Goal: Task Accomplishment & Management: Use online tool/utility

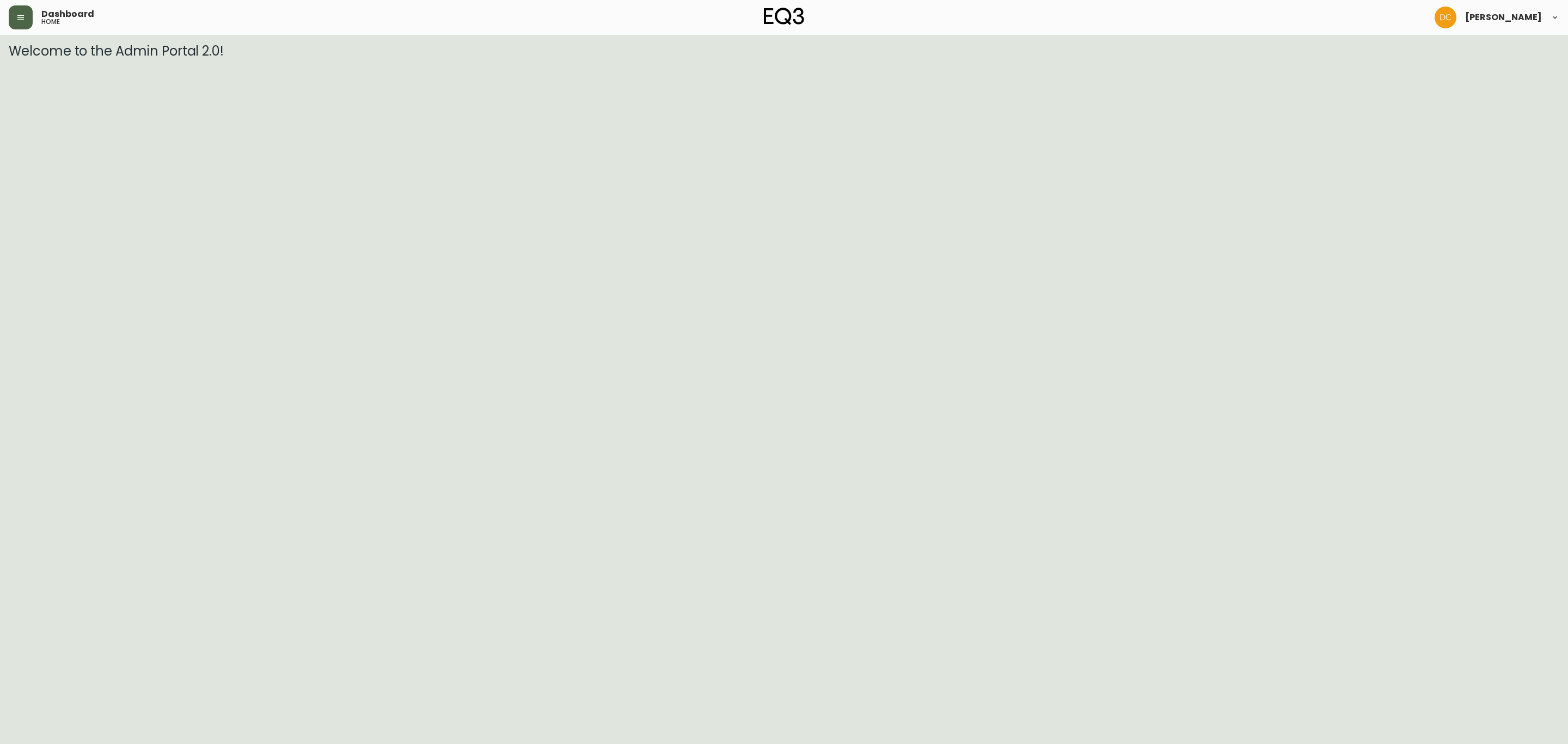
click at [17, 18] on icon "button" at bounding box center [21, 17] width 9 height 9
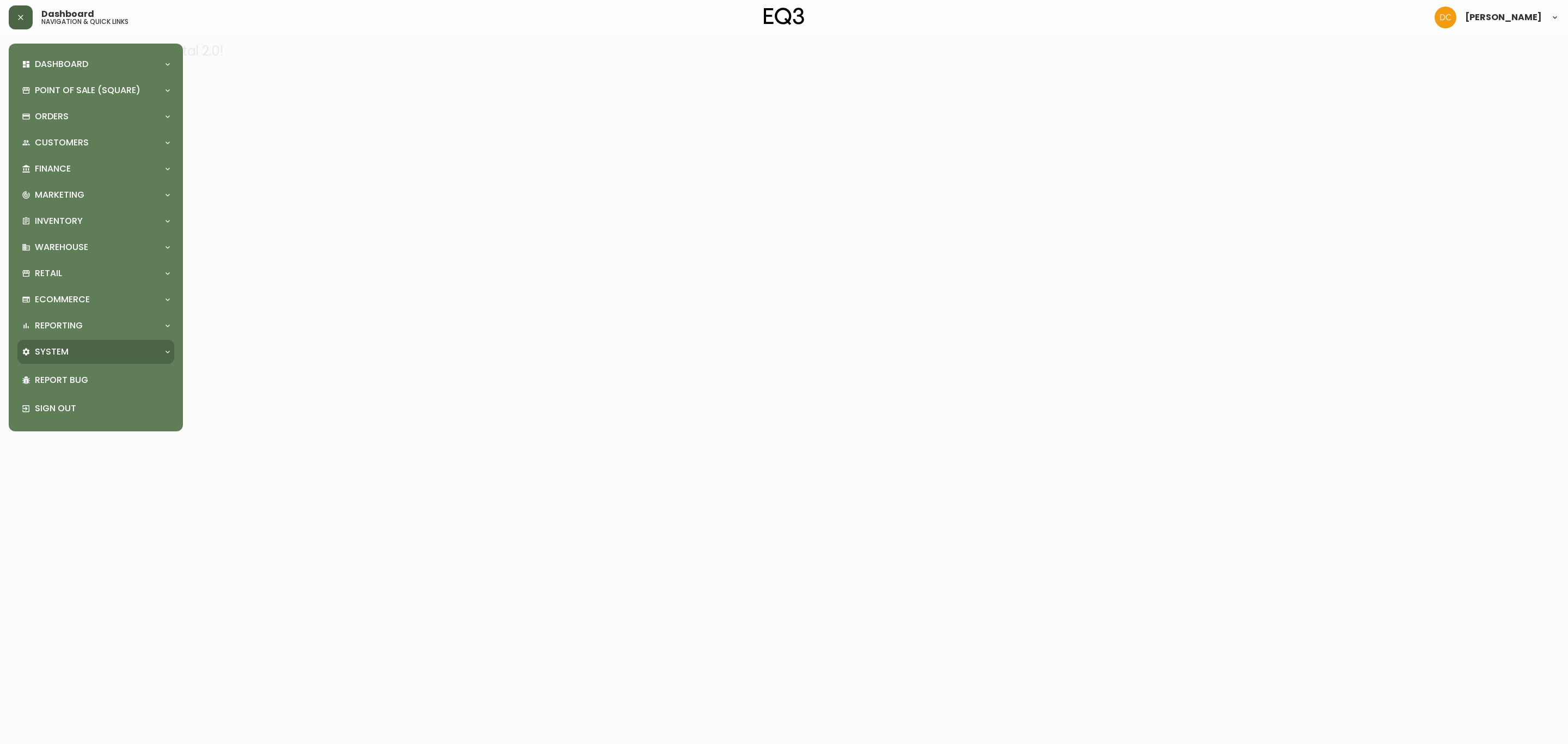
click at [88, 350] on div "System" at bounding box center [90, 352] width 137 height 12
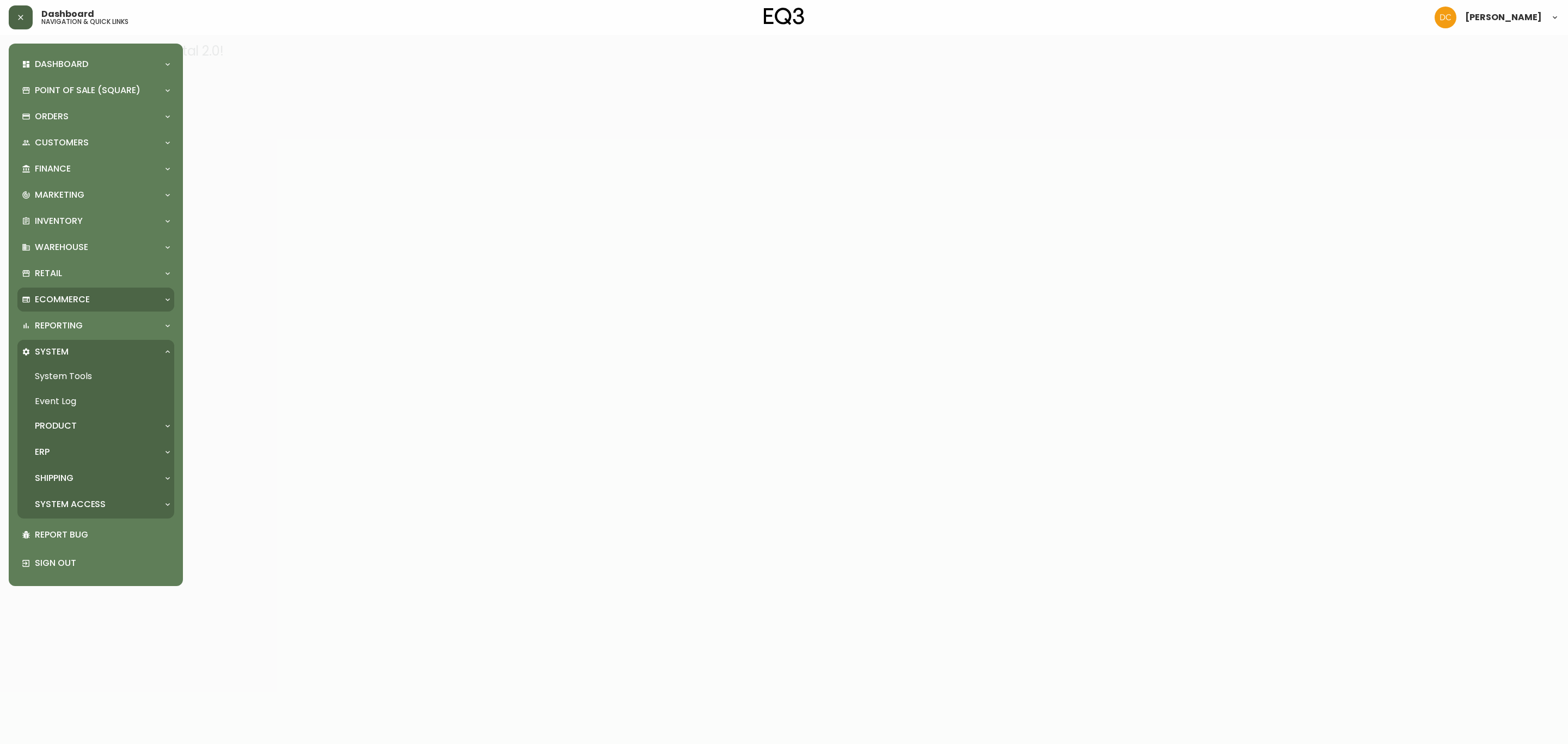
click at [78, 301] on p "Ecommerce" at bounding box center [62, 299] width 55 height 12
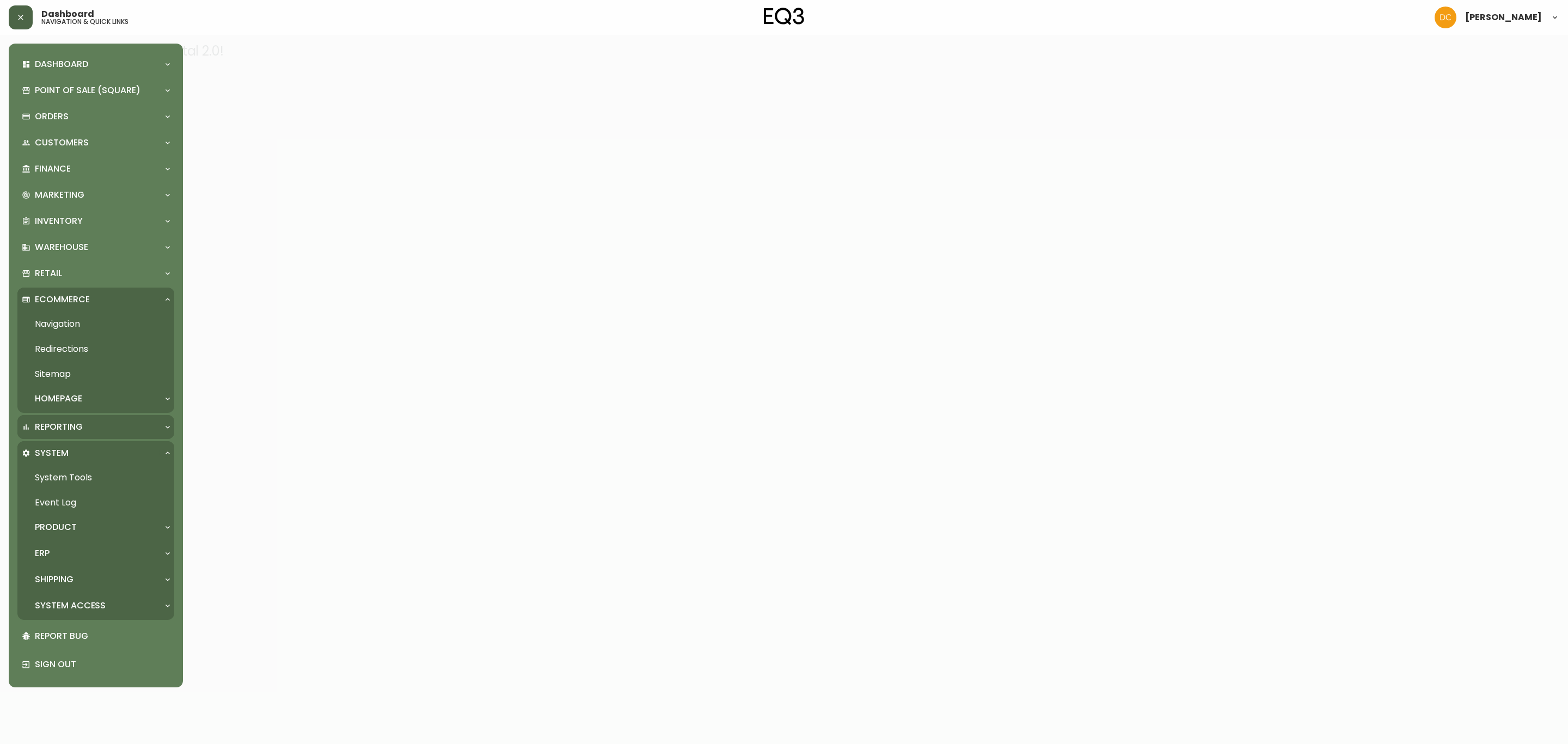
click at [78, 423] on p "Reporting" at bounding box center [59, 427] width 48 height 12
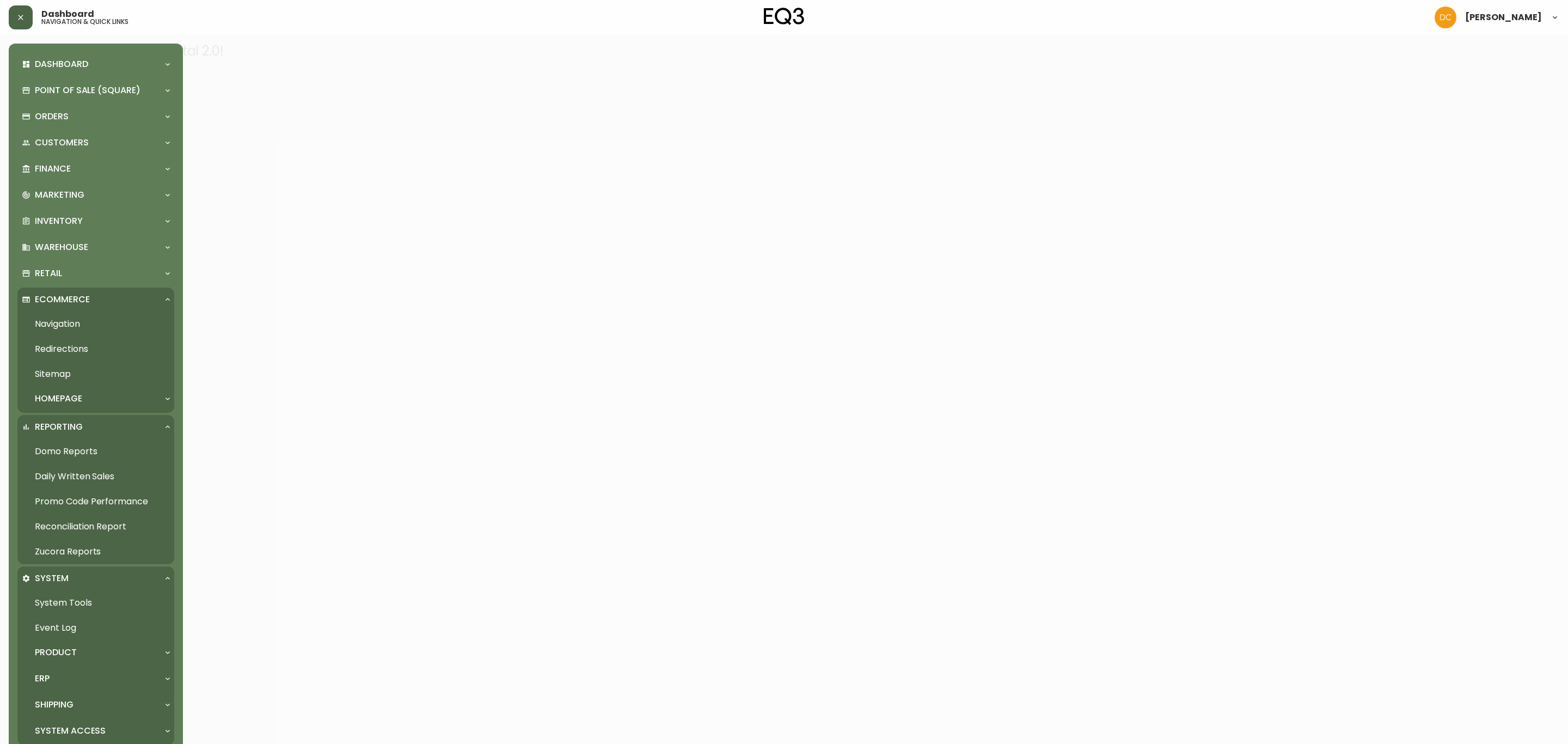
click at [115, 476] on link "Daily Written Sales" at bounding box center [95, 476] width 157 height 25
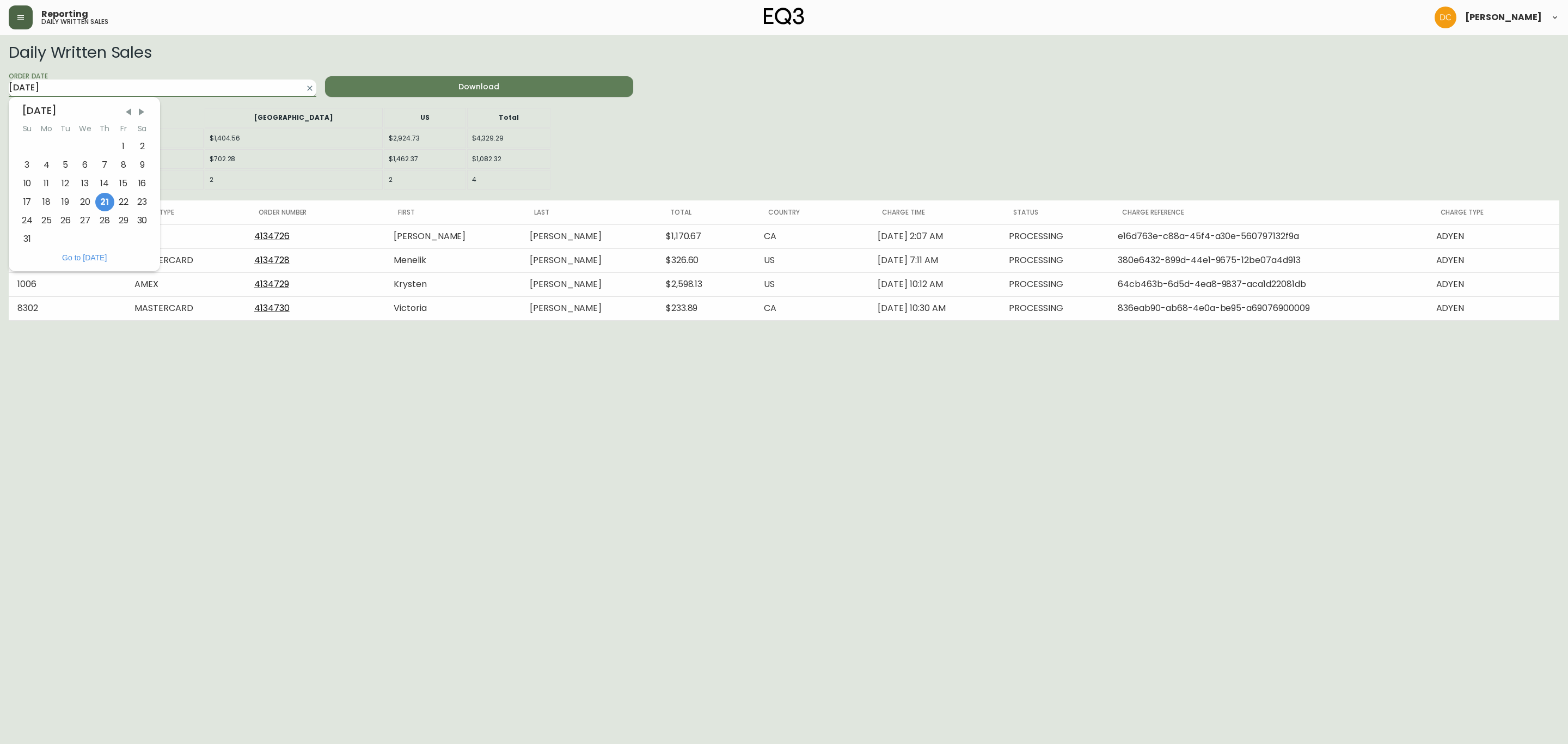
click at [168, 95] on input "[DATE]" at bounding box center [153, 88] width 290 height 17
click at [87, 205] on div "20" at bounding box center [85, 202] width 20 height 18
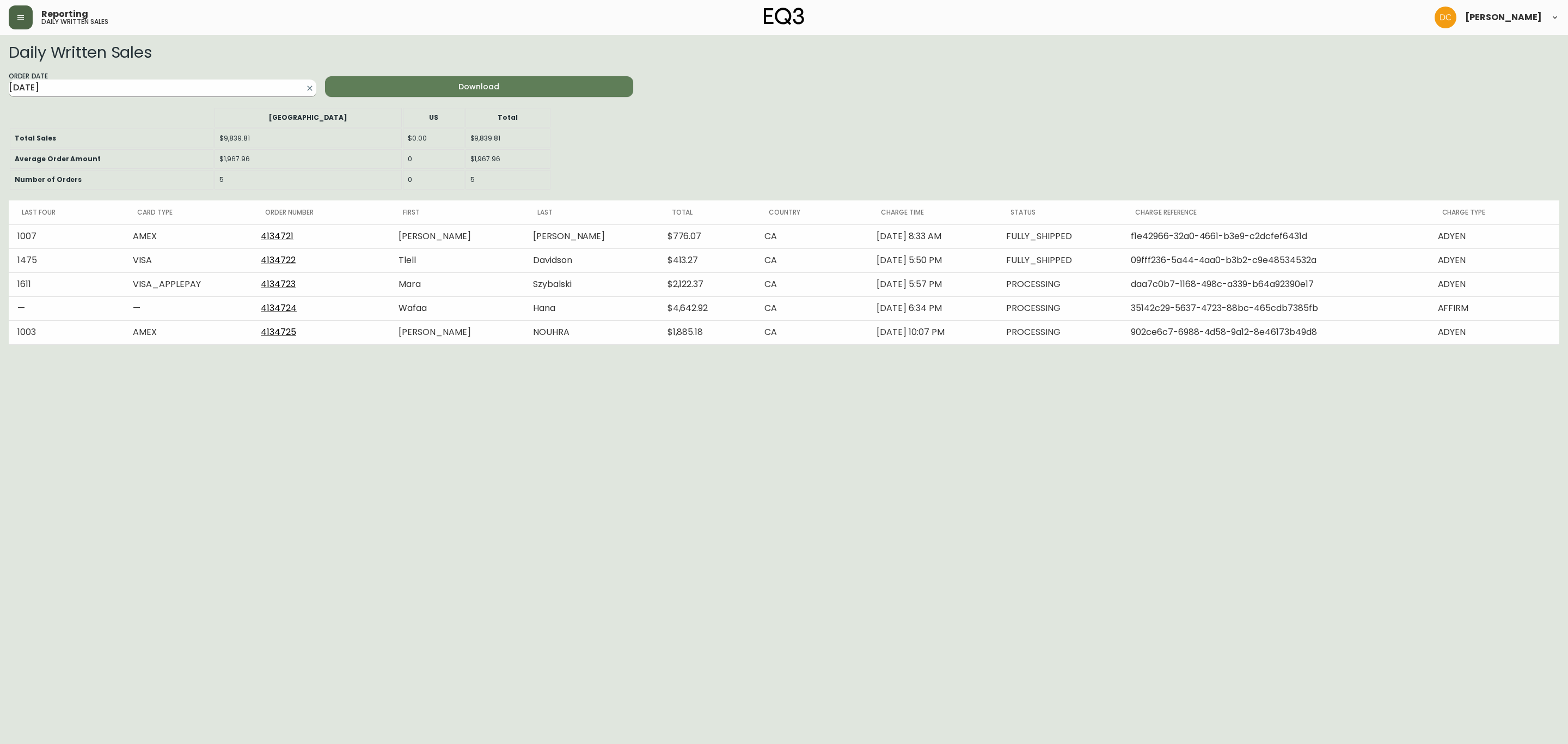
click at [175, 92] on input "[DATE]" at bounding box center [153, 88] width 290 height 17
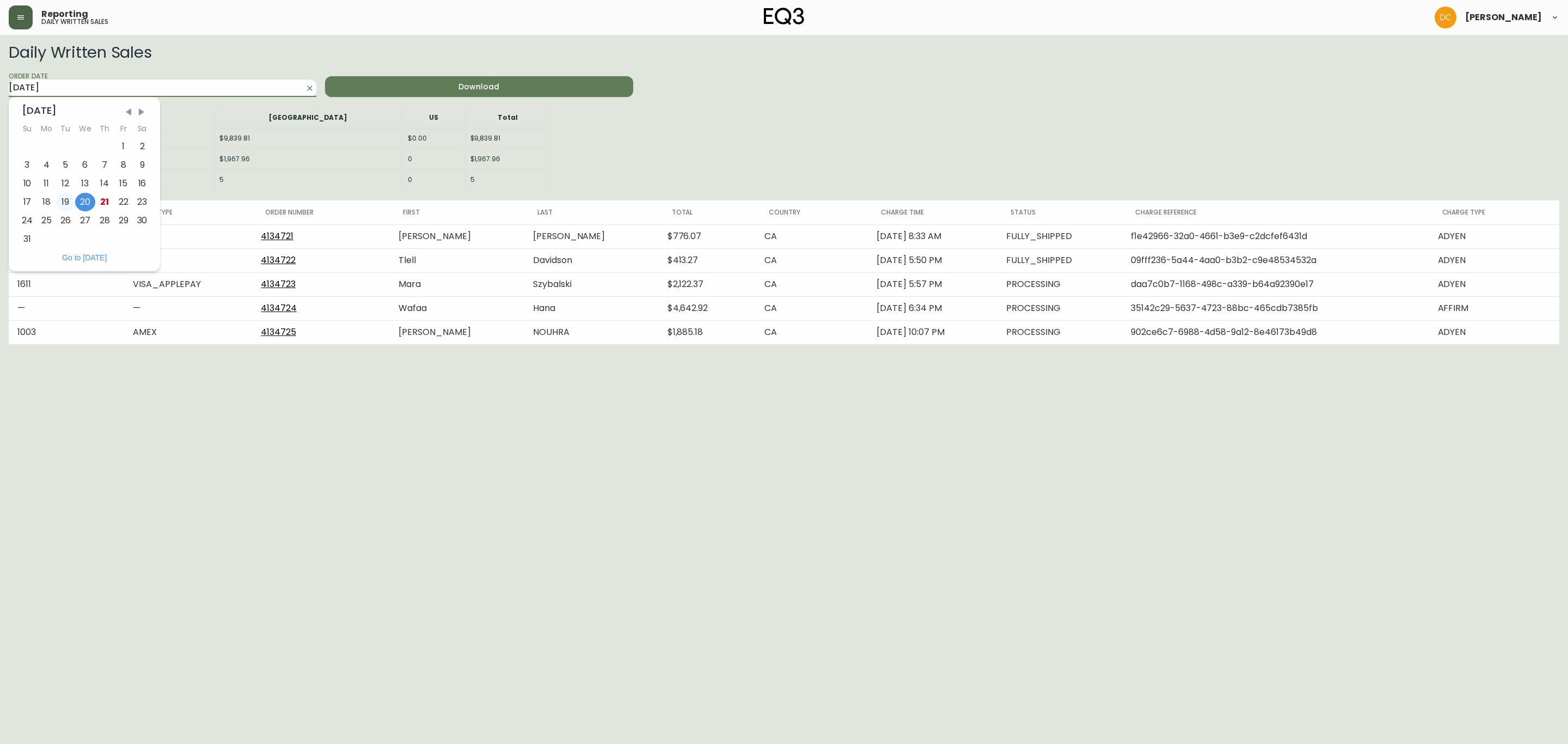
click at [63, 206] on div "19" at bounding box center [65, 202] width 19 height 18
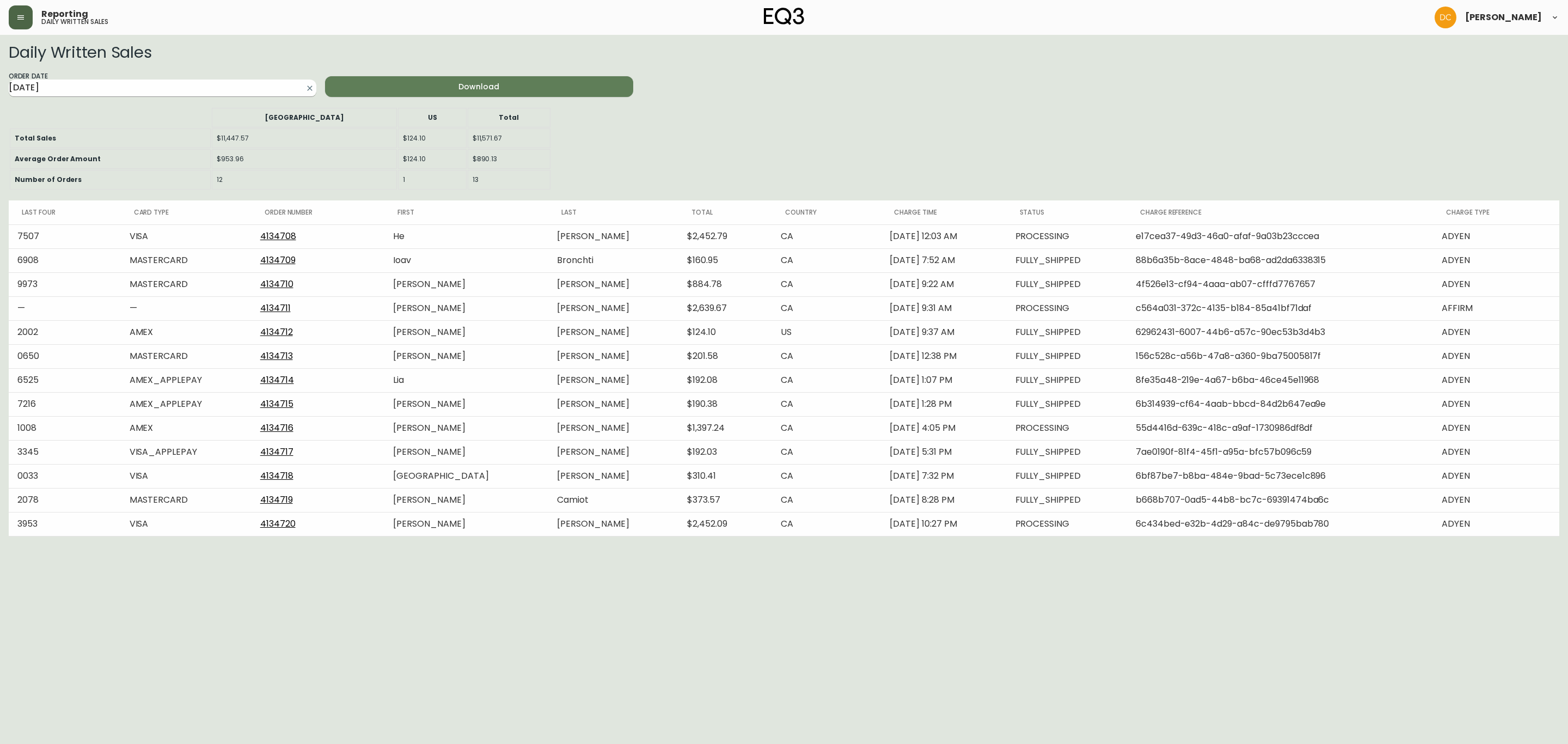
click at [170, 92] on input "[DATE]" at bounding box center [153, 88] width 290 height 17
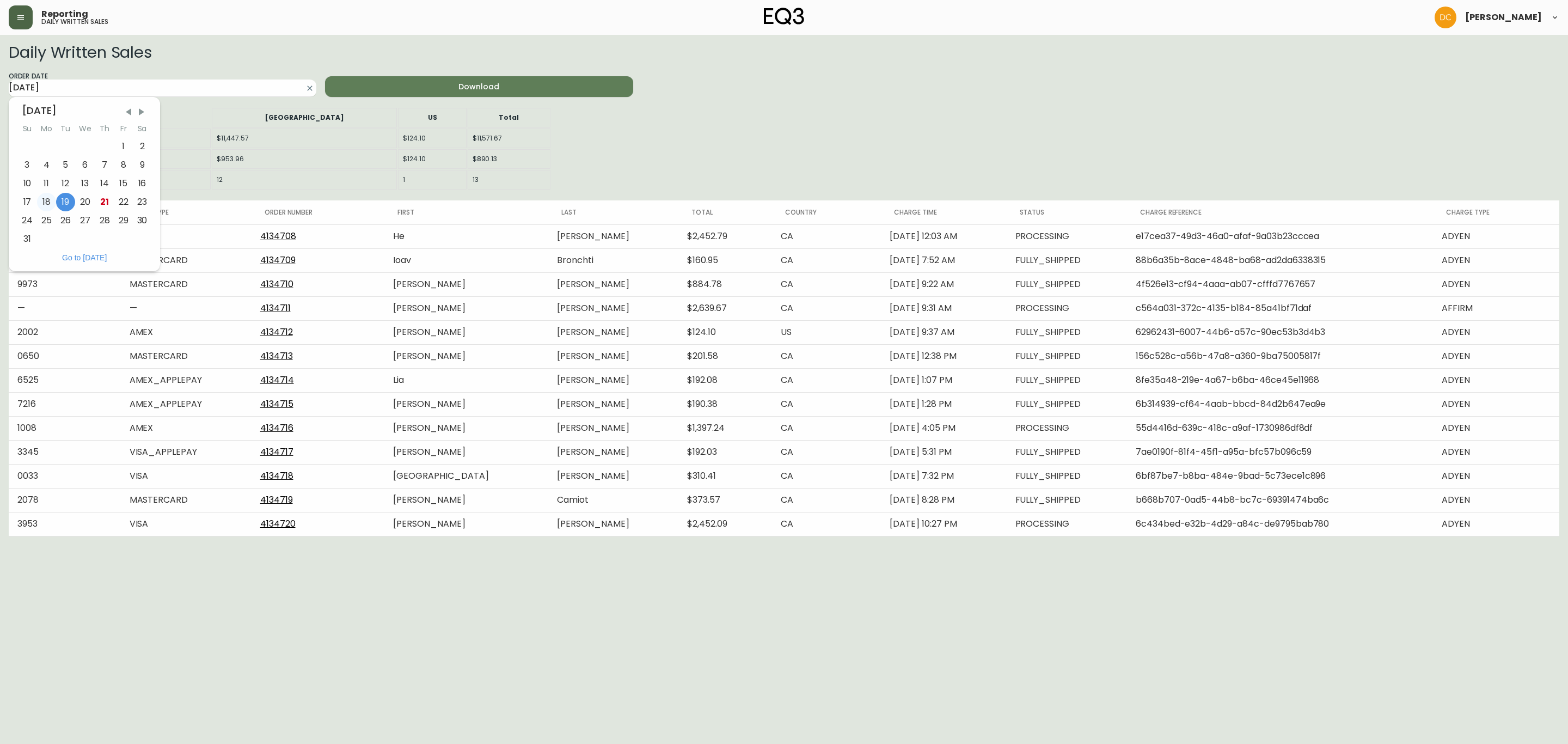
click at [52, 203] on div "18" at bounding box center [46, 202] width 19 height 18
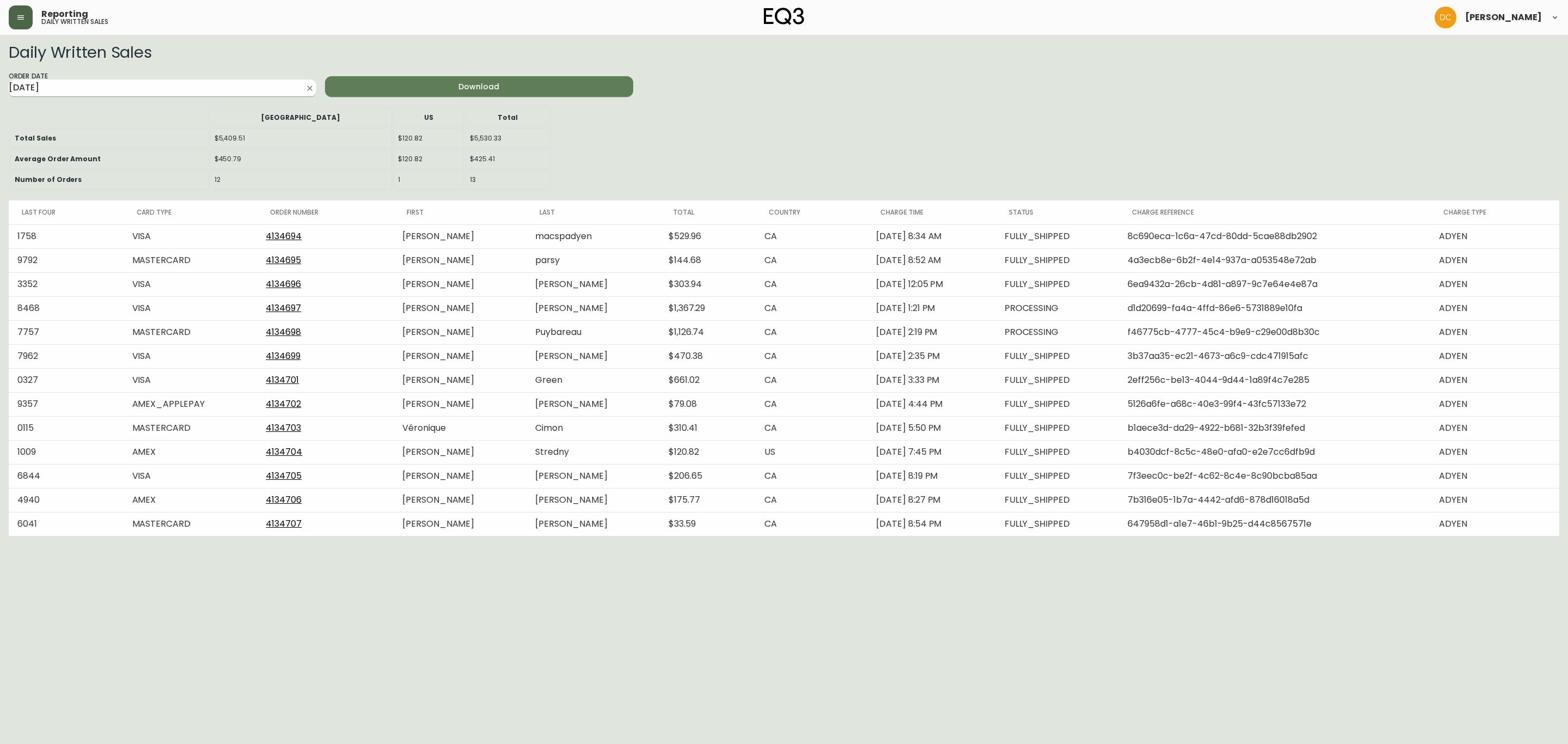
drag, startPoint x: 134, startPoint y: 73, endPoint x: 132, endPoint y: 83, distance: 10.2
click at [134, 72] on div "Order Date [DATE]" at bounding box center [163, 84] width 308 height 26
click at [132, 83] on input "[DATE]" at bounding box center [153, 88] width 290 height 17
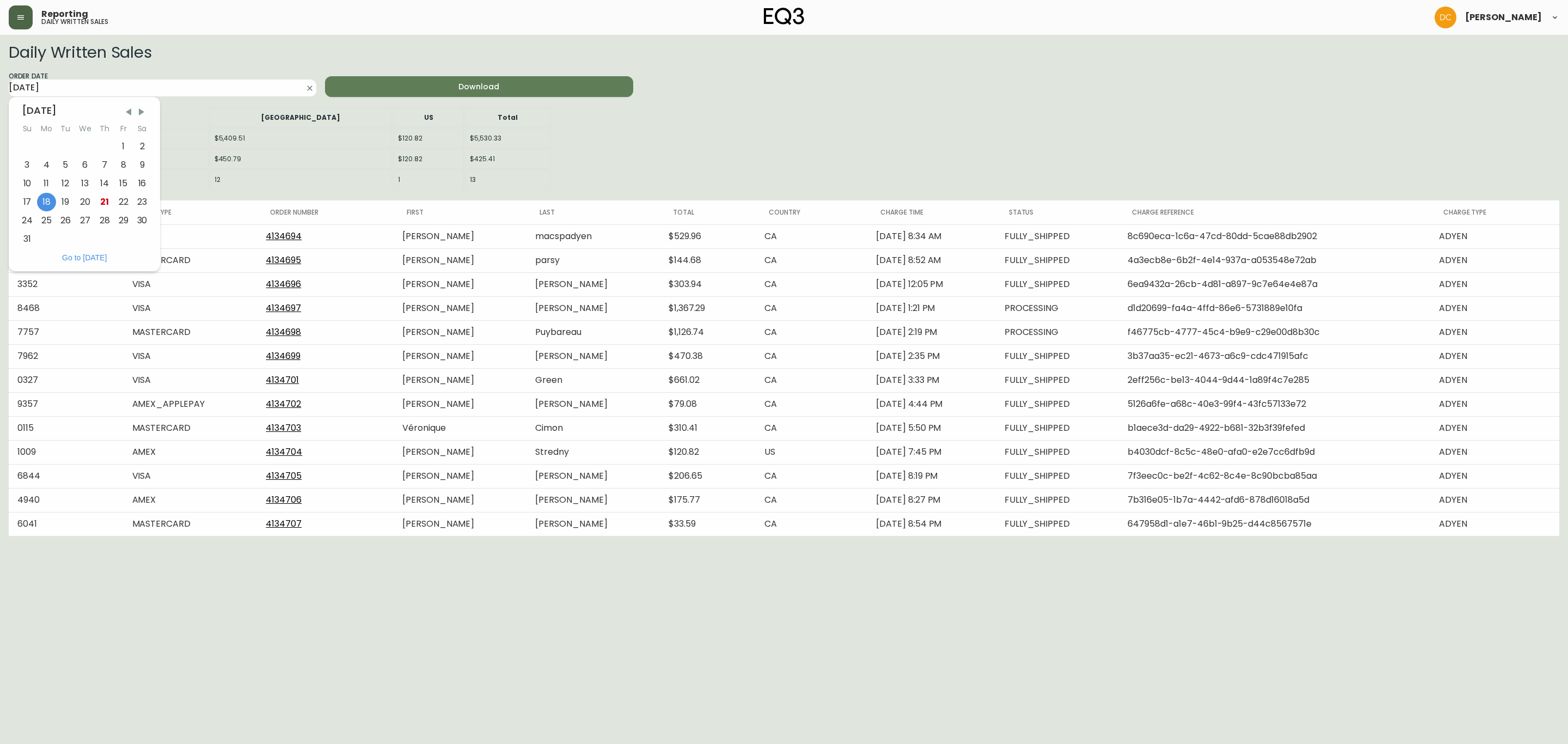
click at [15, 201] on div "[DATE] Su Mo Tu We Th Fr Sa 1 2 3 4 5 6 7 8 9 10 11 12 13 14 15 16 17 18 19 20 …" at bounding box center [84, 172] width 151 height 152
click at [20, 201] on div "17" at bounding box center [27, 202] width 20 height 18
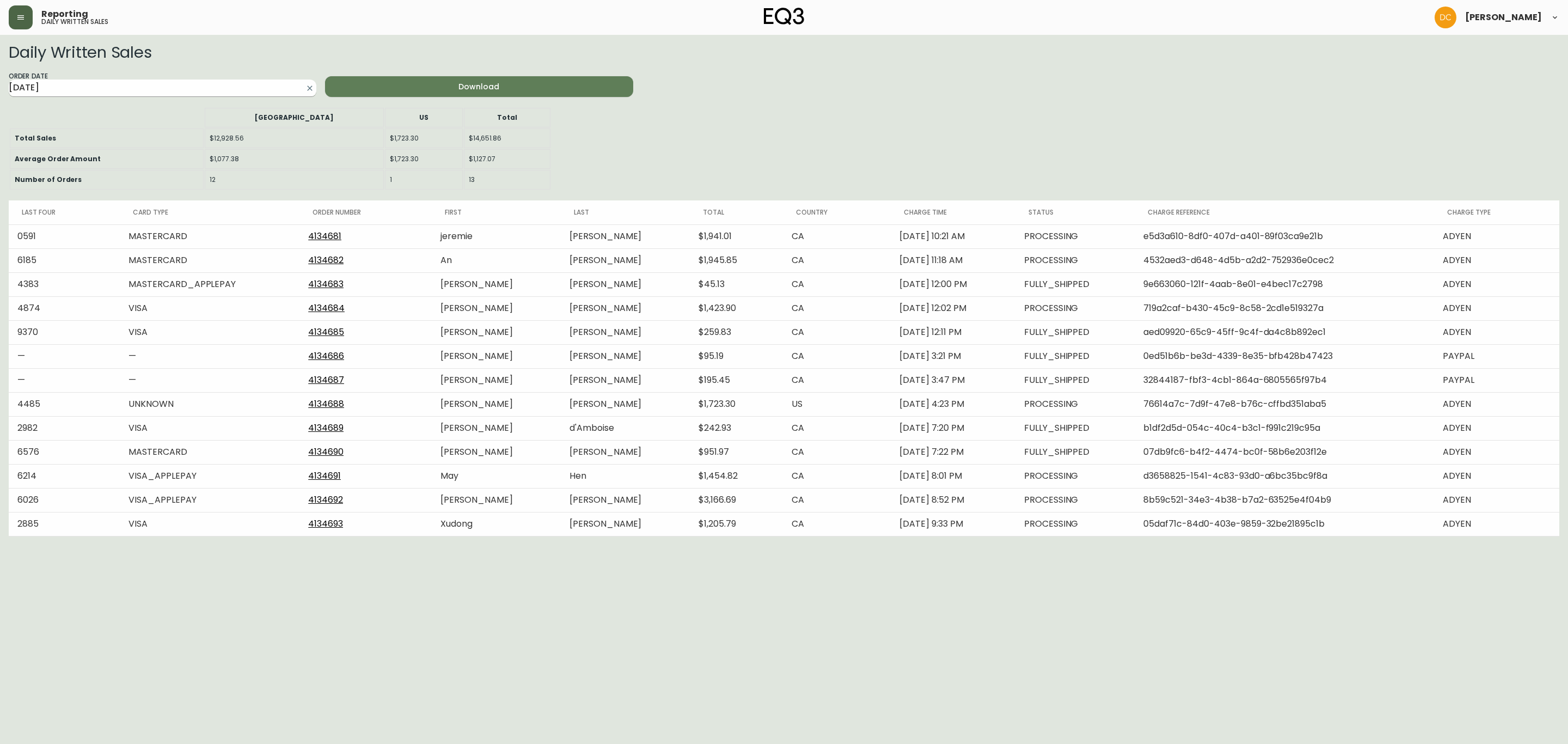
click at [177, 97] on input "[DATE]" at bounding box center [153, 88] width 290 height 17
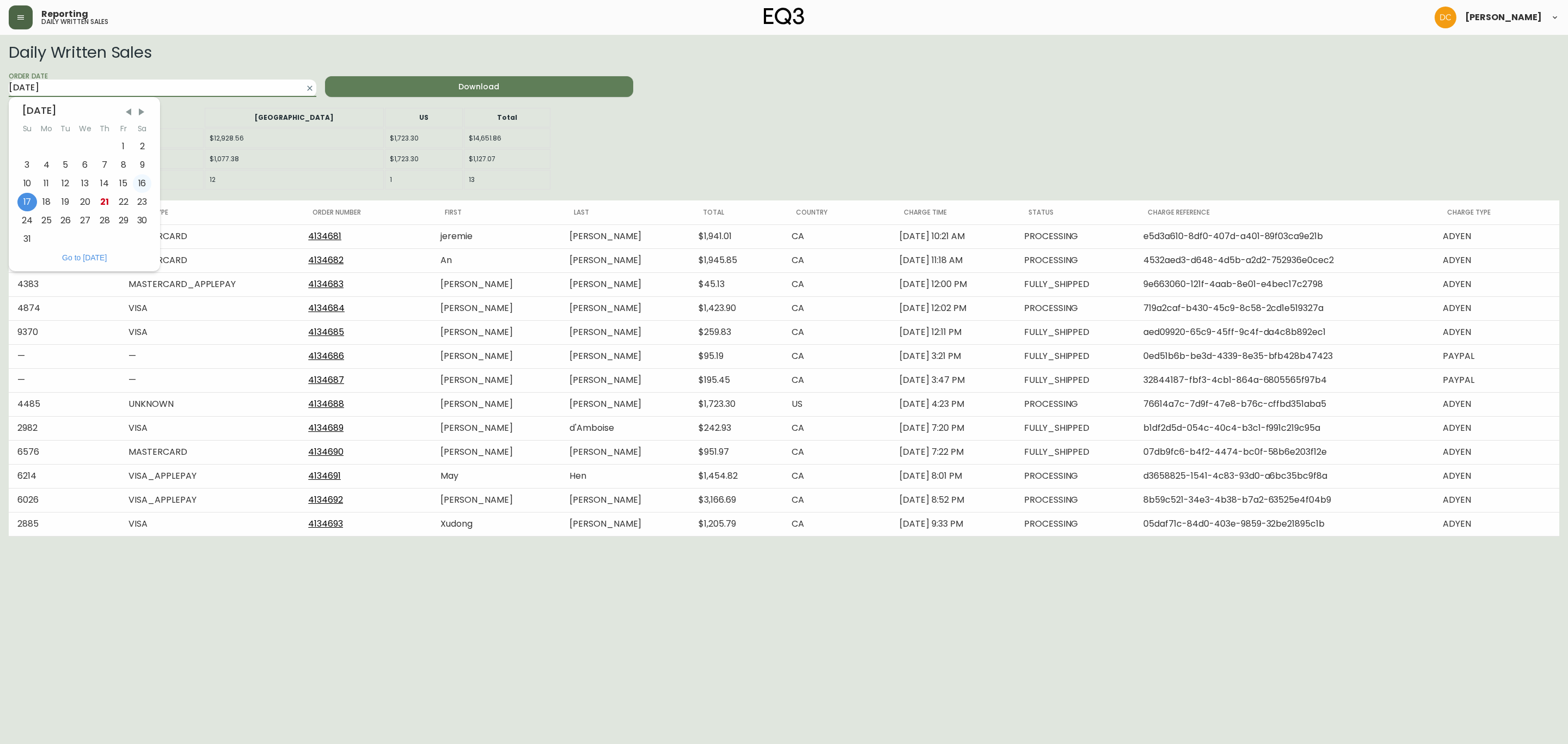
click at [134, 190] on div "16" at bounding box center [142, 184] width 19 height 18
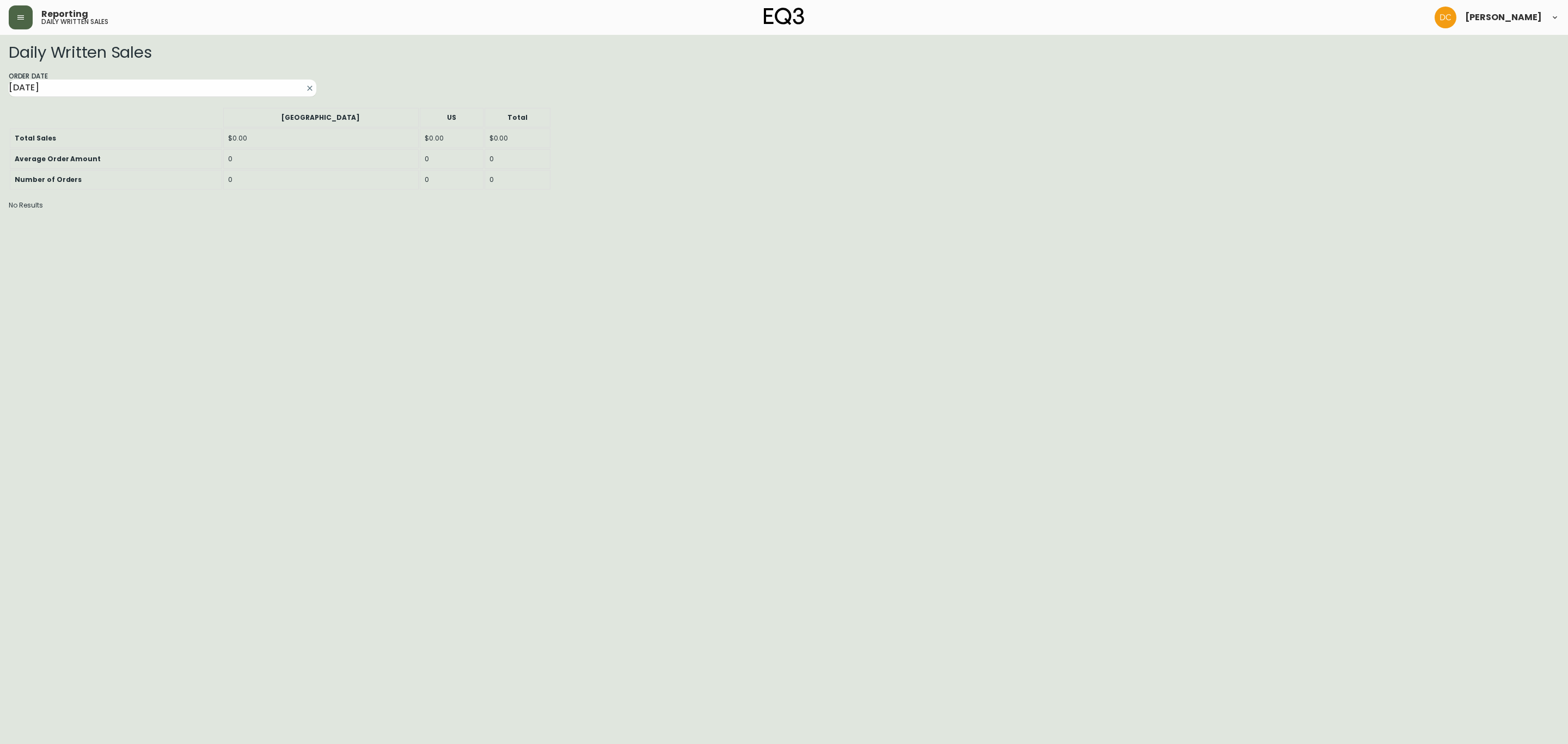
click at [136, 188] on div "16" at bounding box center [142, 184] width 19 height 18
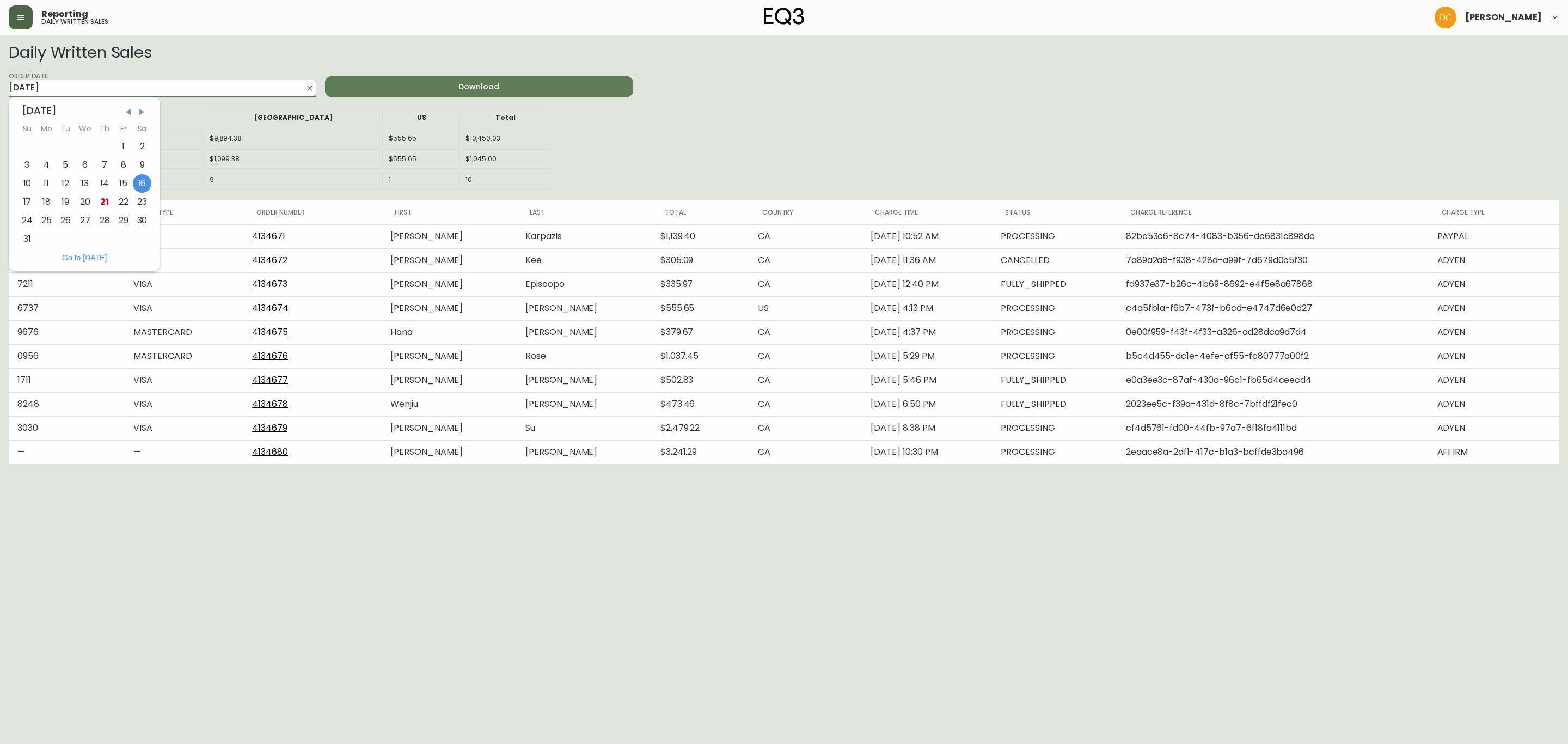
click at [212, 88] on input "[DATE]" at bounding box center [153, 88] width 290 height 17
click at [23, 181] on div "10" at bounding box center [27, 184] width 20 height 18
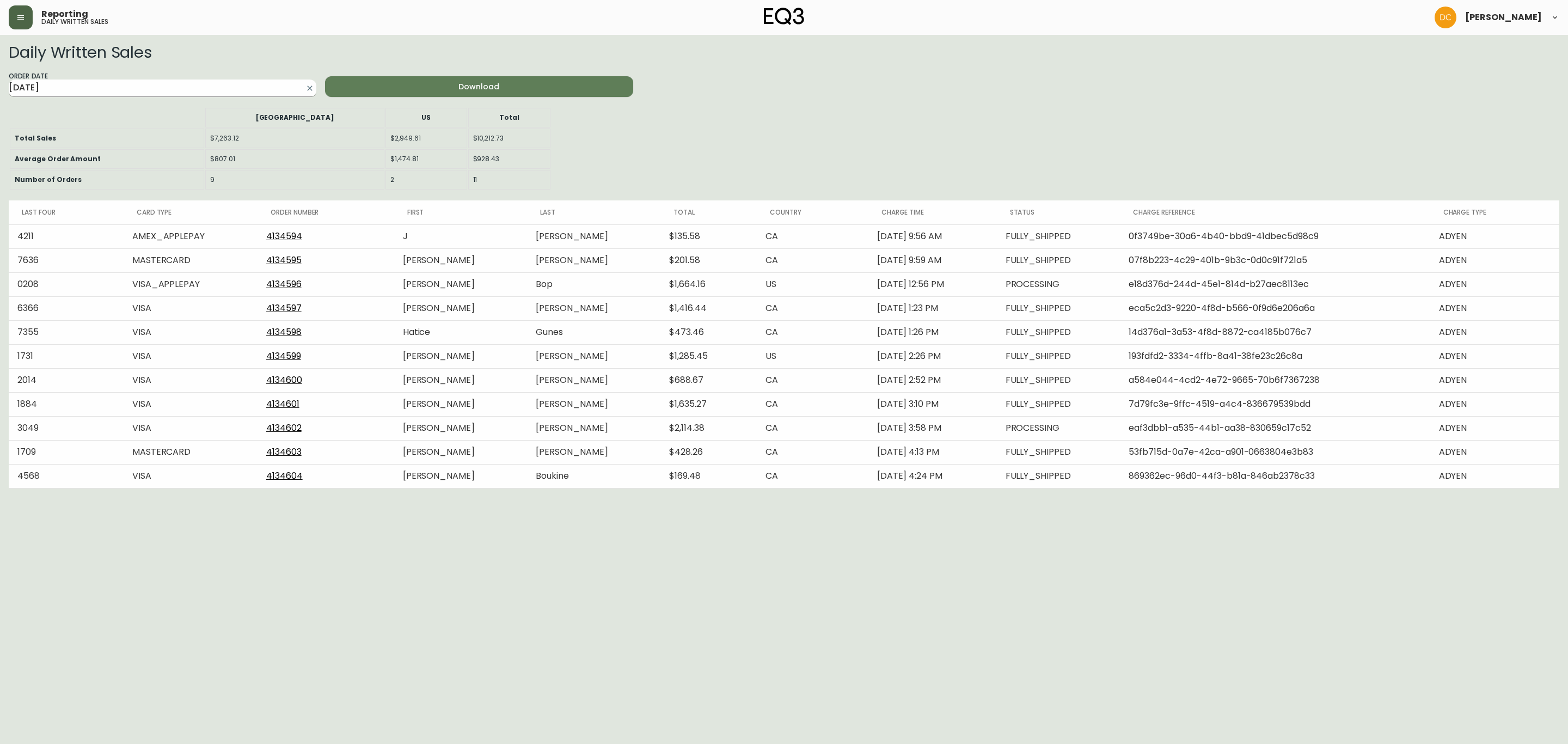
click at [193, 92] on input "[DATE]" at bounding box center [153, 88] width 290 height 17
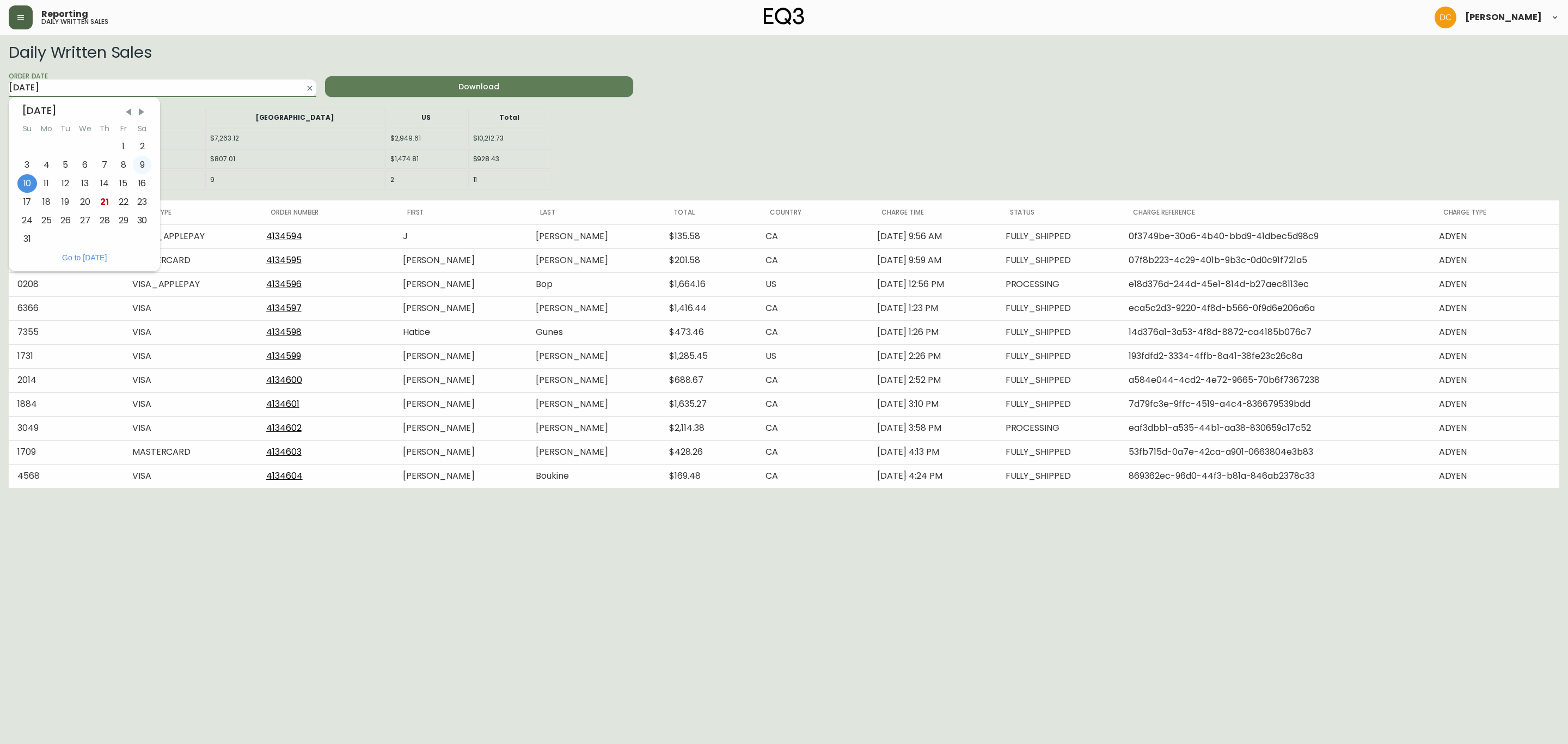
click at [136, 168] on div "9" at bounding box center [142, 165] width 19 height 18
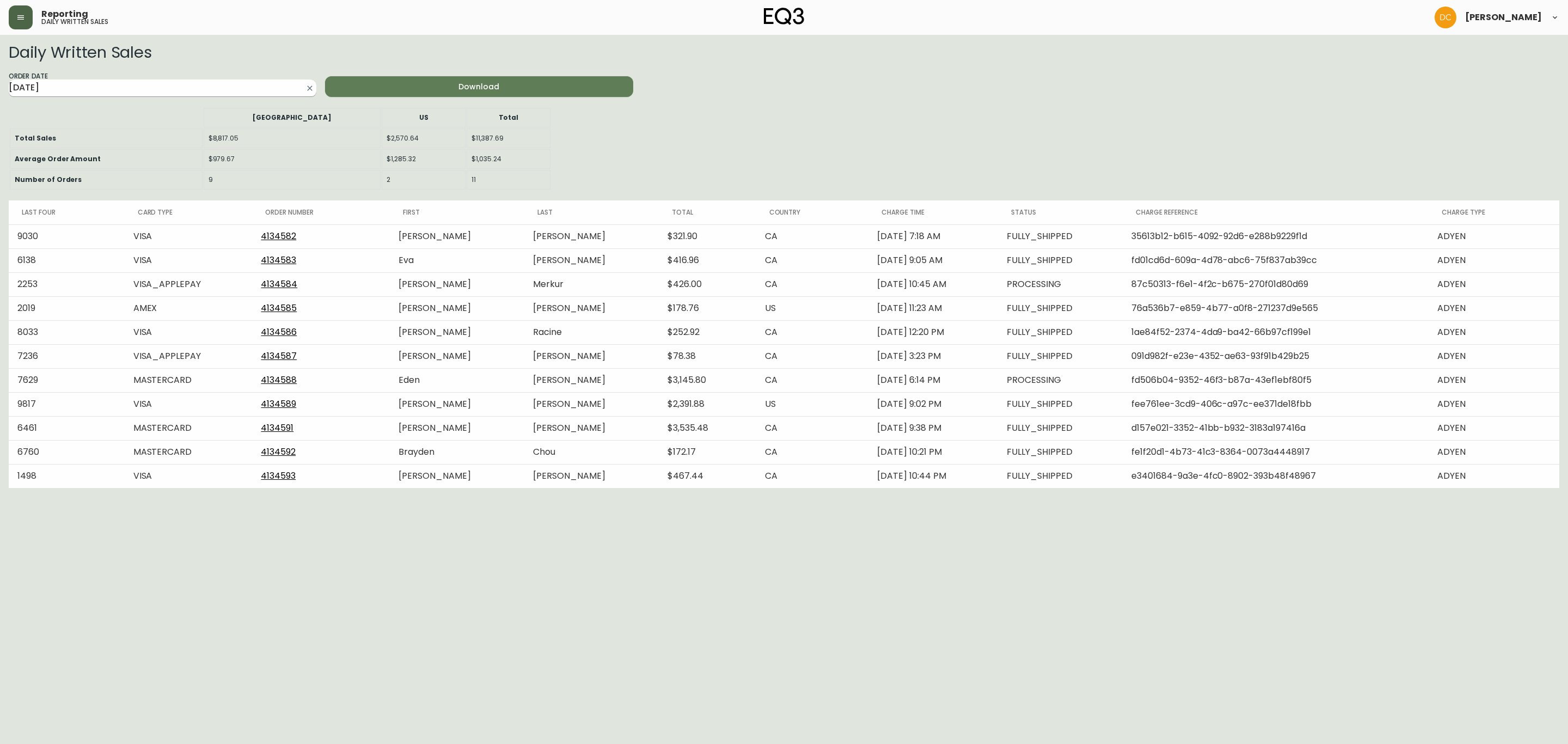
click at [196, 79] on input "[DATE]" at bounding box center [153, 88] width 290 height 17
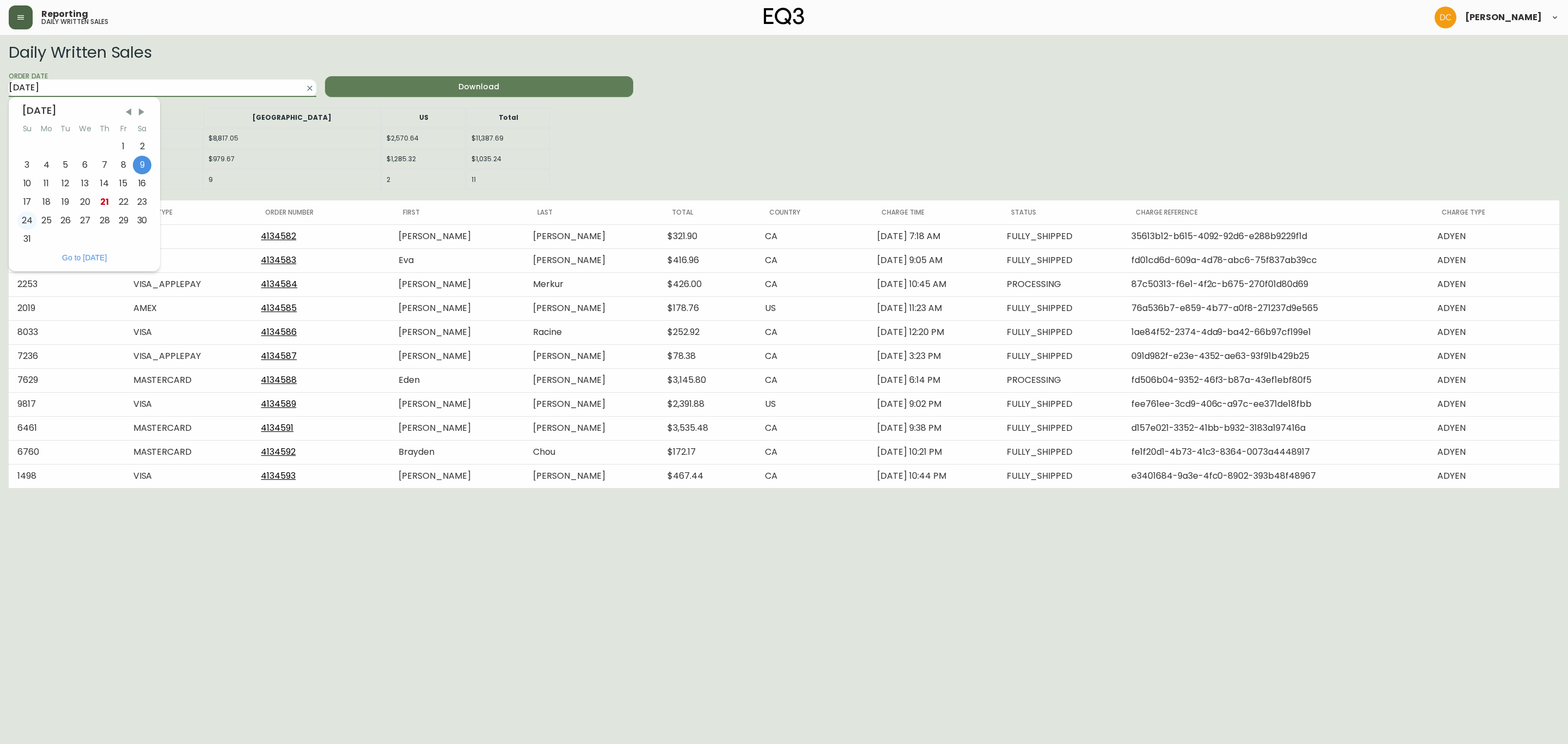
click at [34, 214] on div "24" at bounding box center [27, 220] width 20 height 18
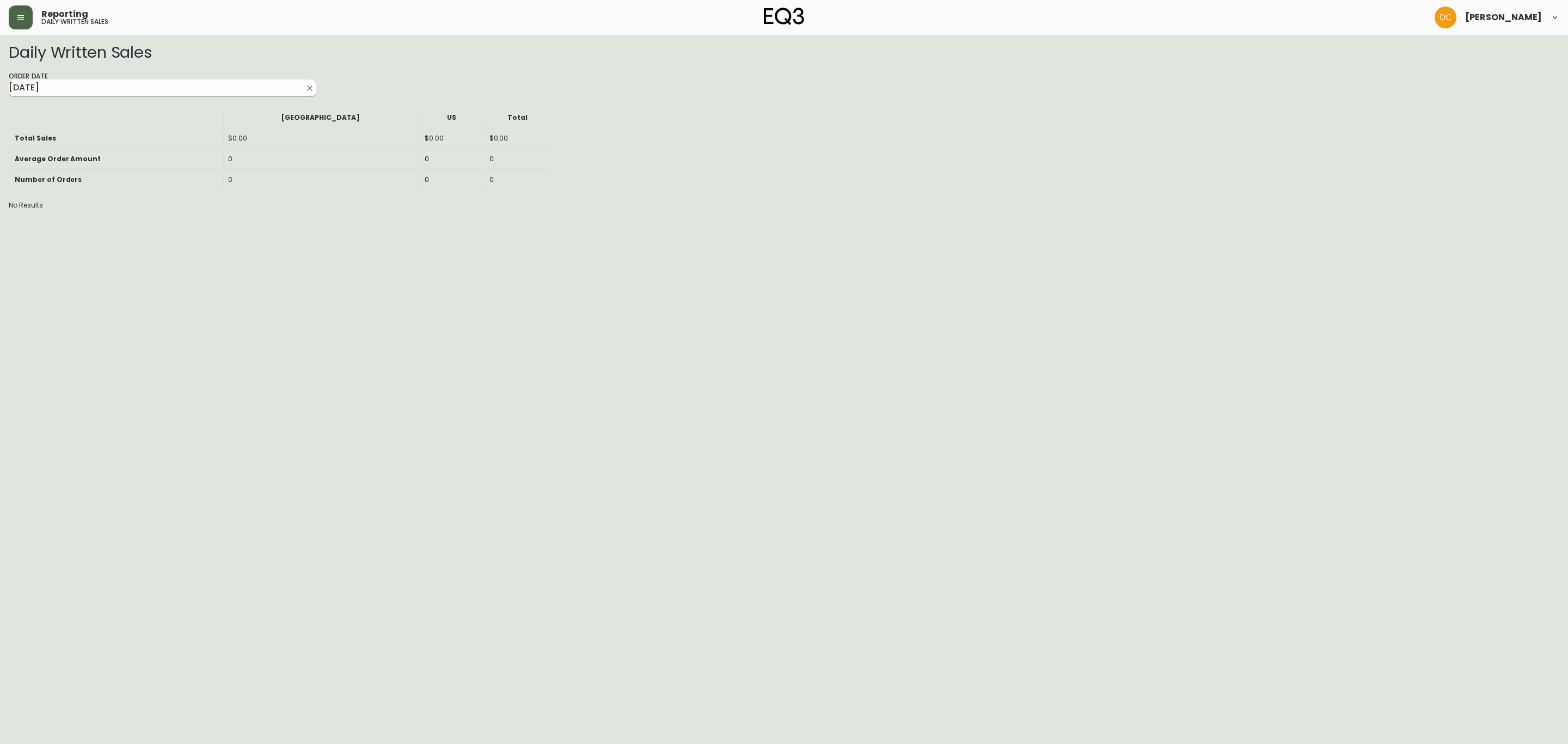
click at [121, 86] on input "[DATE]" at bounding box center [153, 88] width 290 height 17
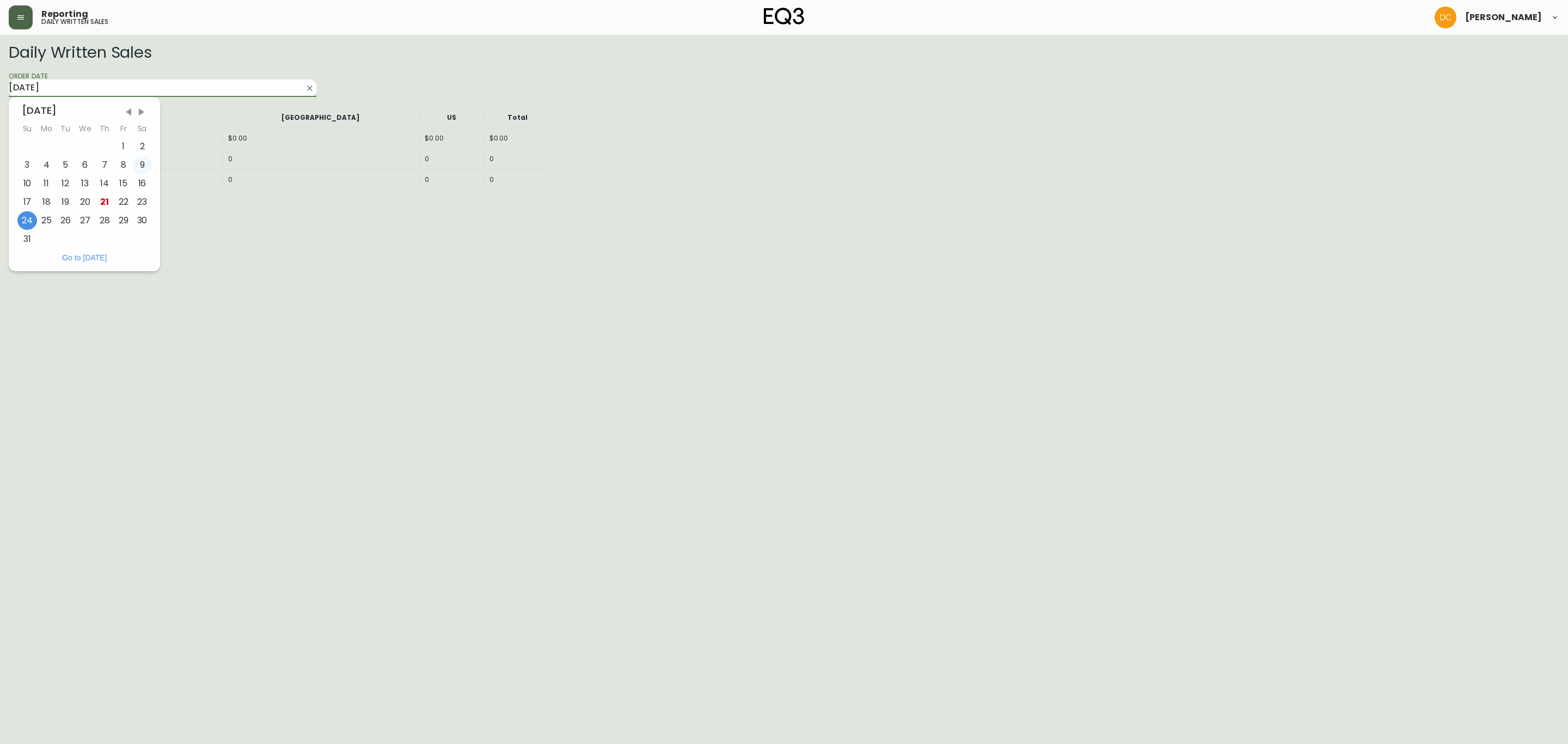
click at [139, 164] on div "9" at bounding box center [142, 165] width 19 height 18
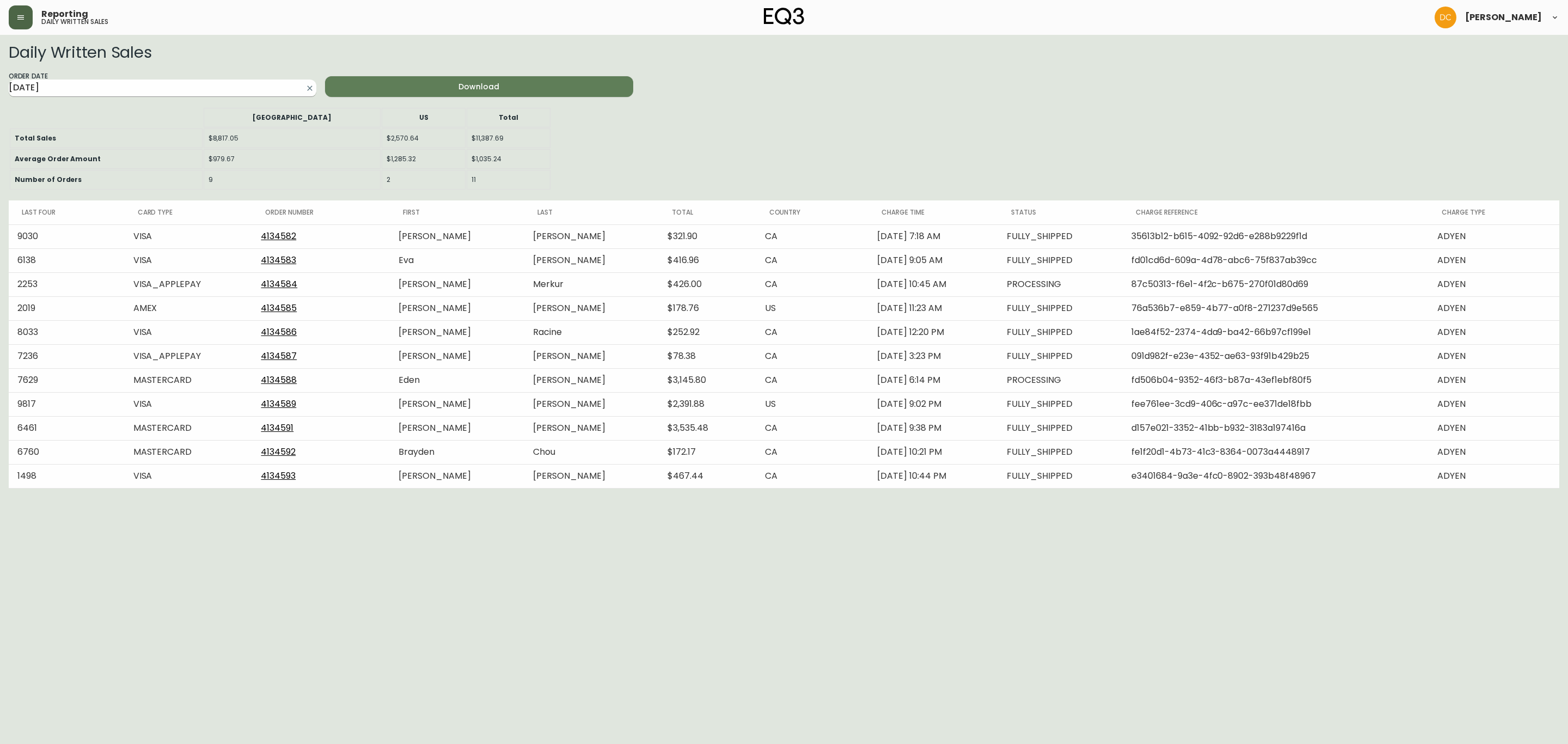
click at [232, 92] on input "[DATE]" at bounding box center [153, 88] width 290 height 17
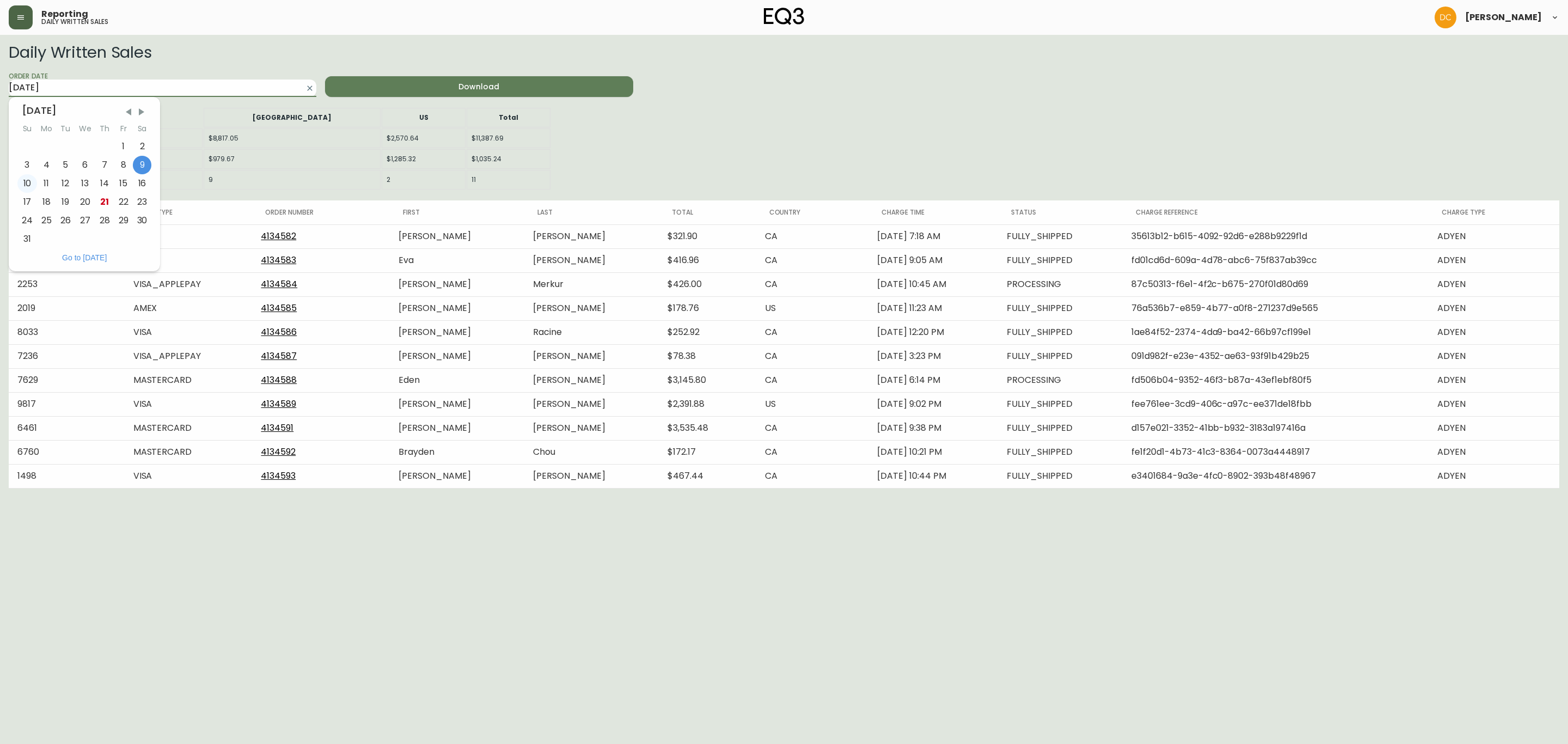
click at [36, 181] on div "10" at bounding box center [27, 184] width 20 height 18
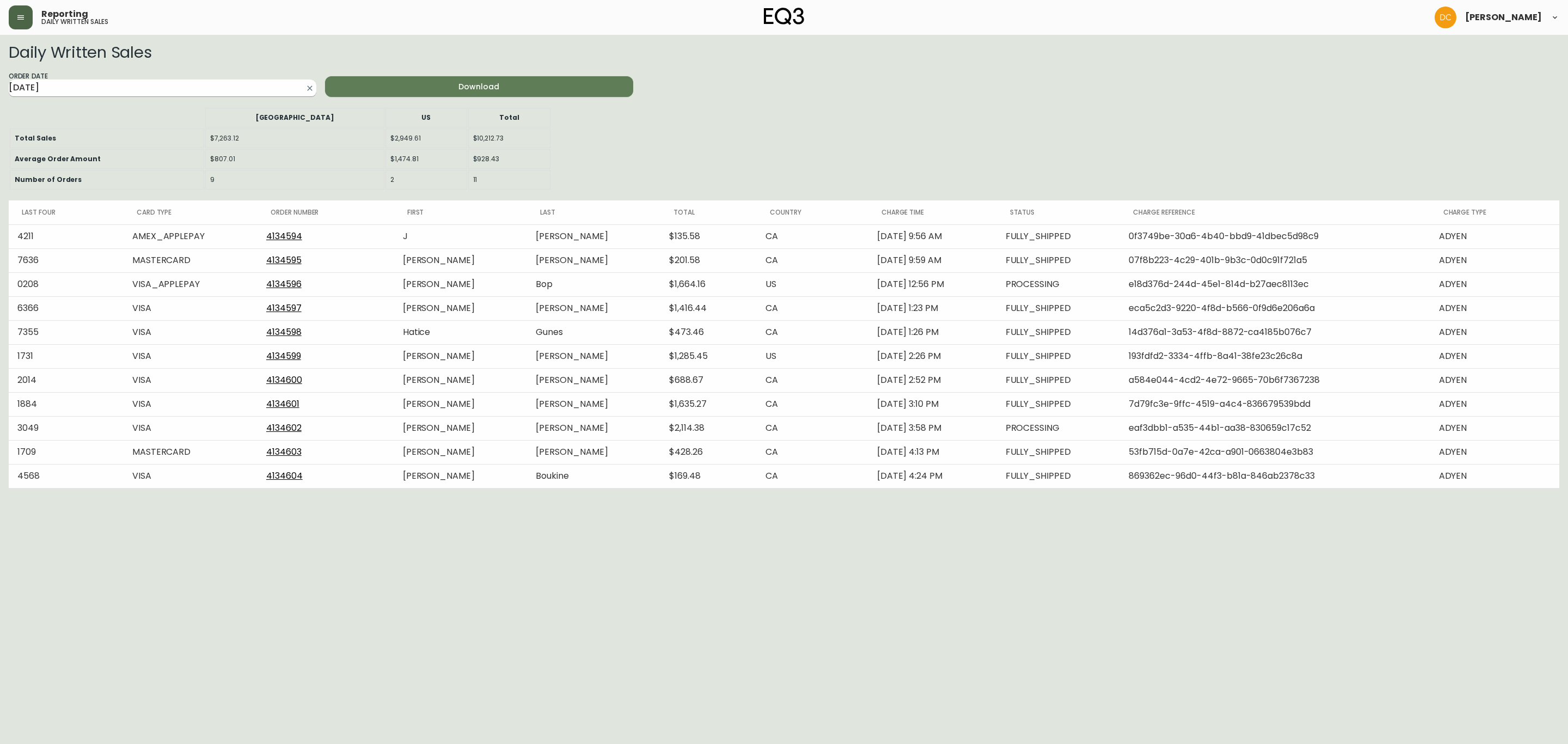
click at [177, 97] on input "[DATE]" at bounding box center [153, 88] width 290 height 17
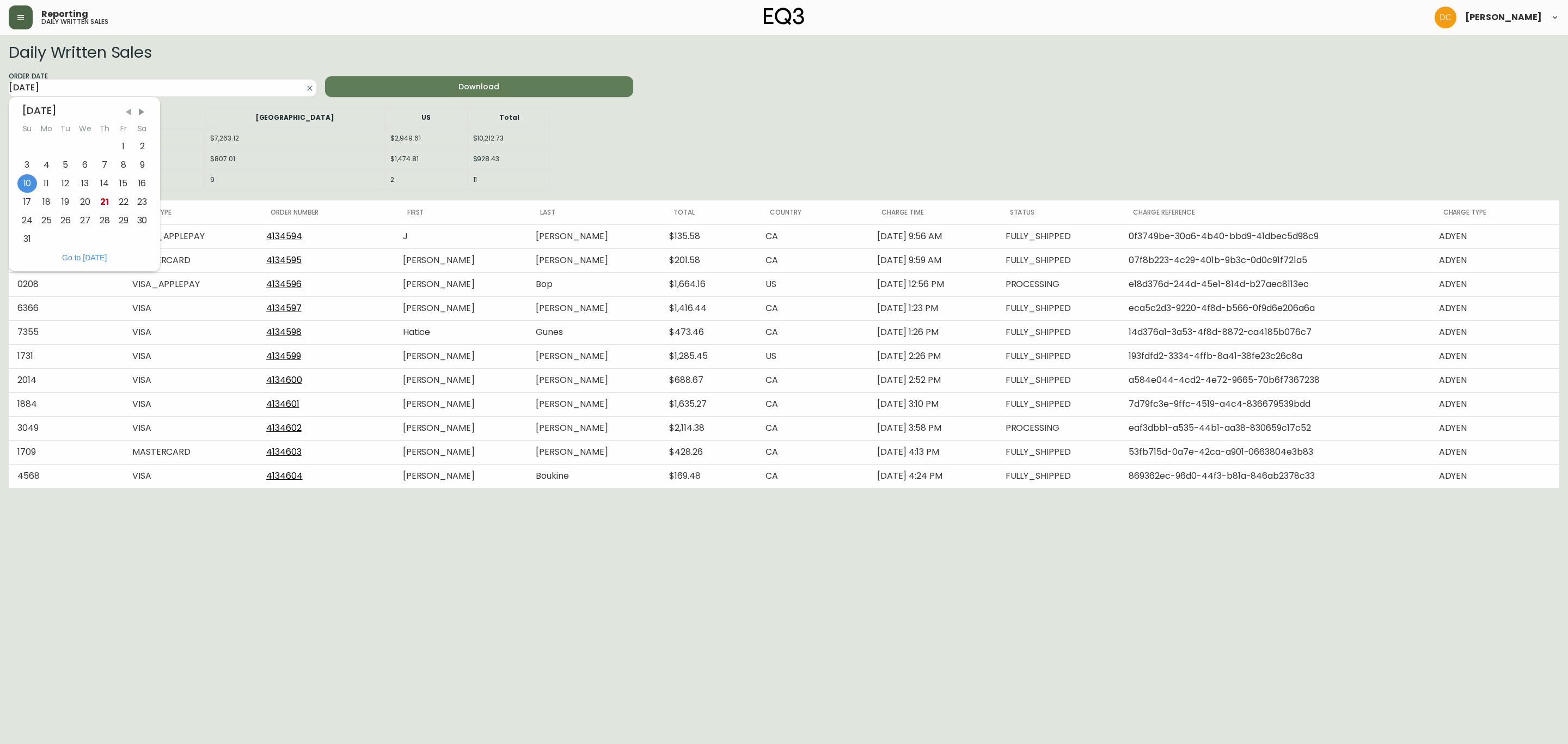
click at [125, 111] on span "Previous Month" at bounding box center [129, 112] width 11 height 11
click at [25, 222] on div "27" at bounding box center [26, 220] width 19 height 18
type input "[DATE]"
